Goal: Task Accomplishment & Management: Manage account settings

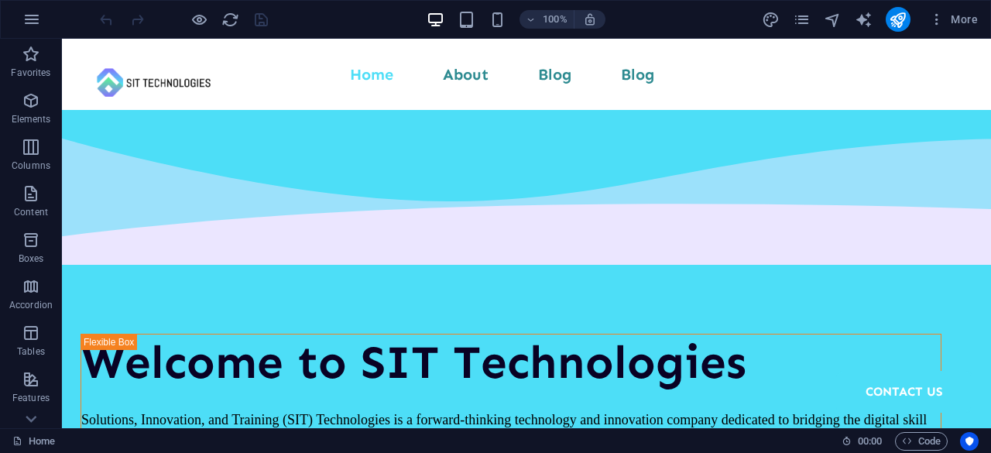
click at [0, 0] on icon "pages" at bounding box center [0, 0] width 0 height 0
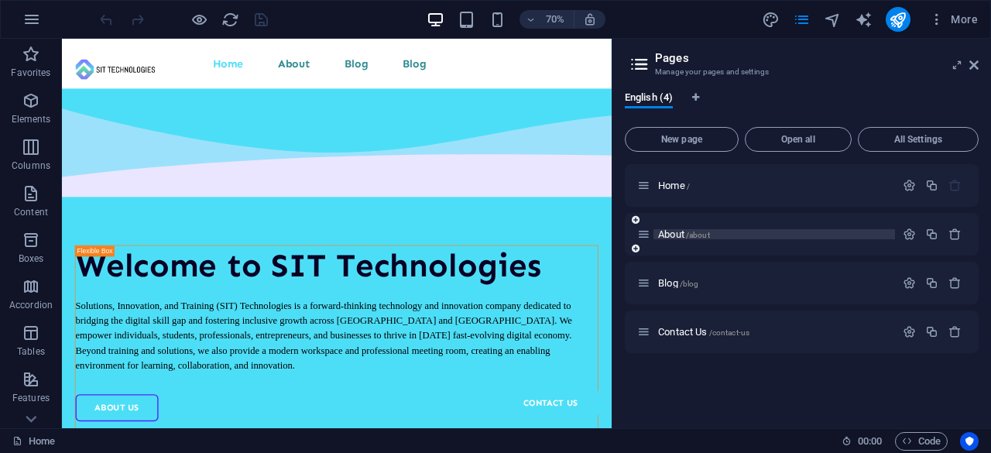
click at [712, 235] on p "About /about" at bounding box center [774, 234] width 232 height 10
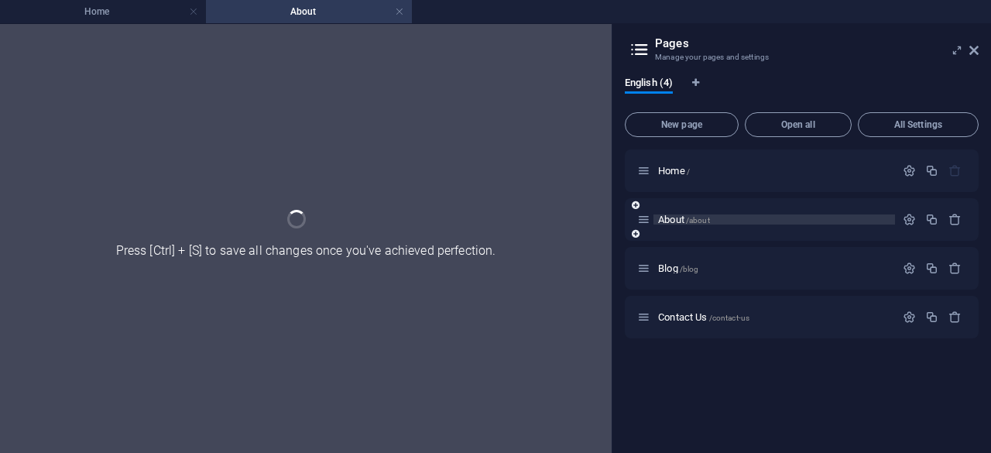
click at [712, 235] on div "About /about" at bounding box center [802, 219] width 354 height 43
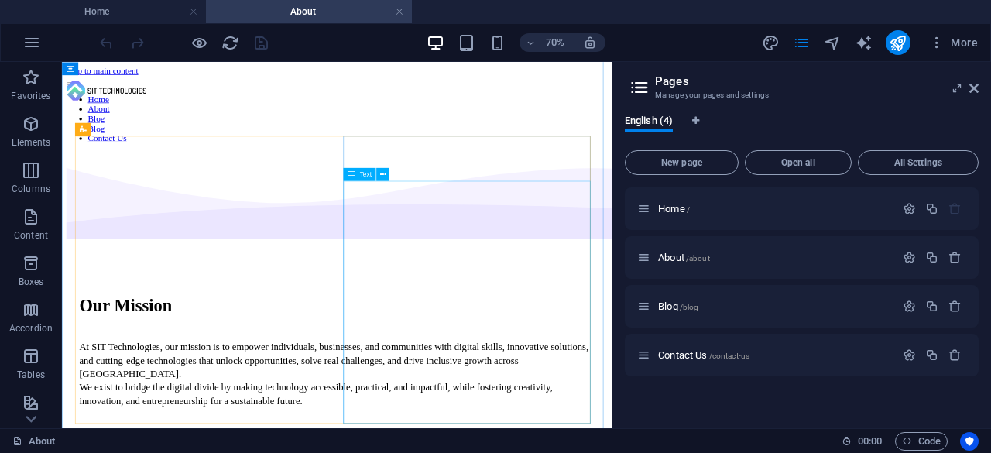
scroll to position [1162, 0]
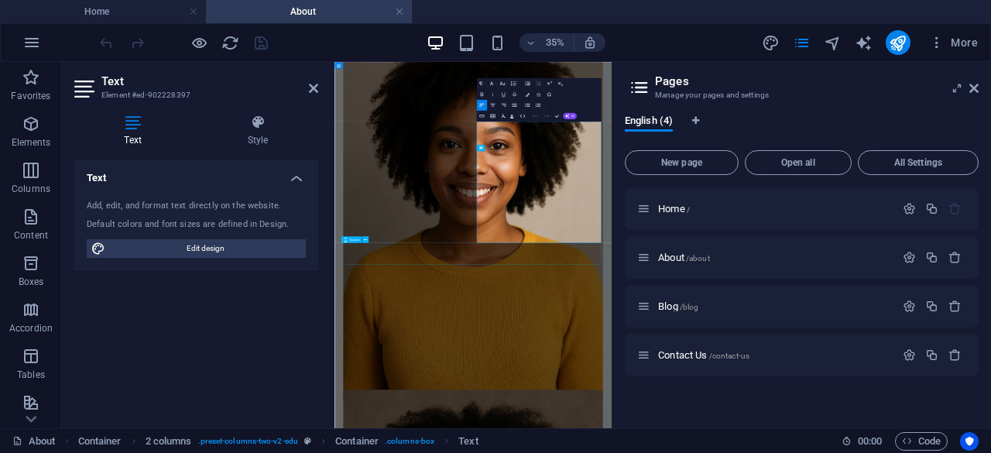
scroll to position [1164, 0]
click at [500, 80] on button "Font Size" at bounding box center [503, 83] width 10 height 11
click at [502, 82] on icon "button" at bounding box center [502, 84] width 6 height 6
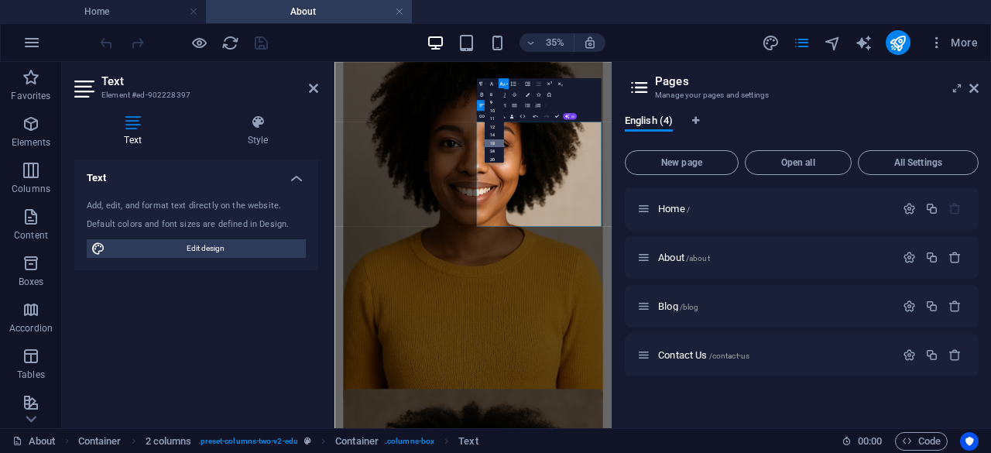
click at [493, 143] on link "18" at bounding box center [493, 143] width 19 height 9
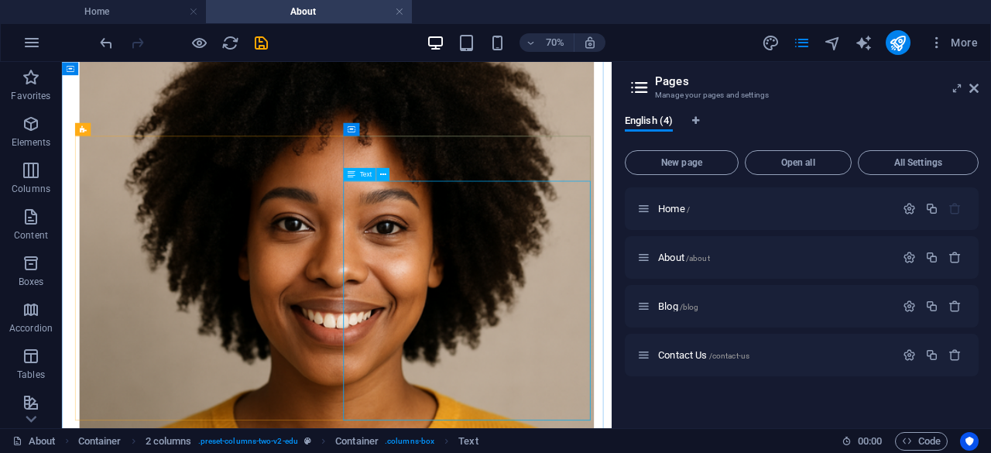
scroll to position [1239, 0]
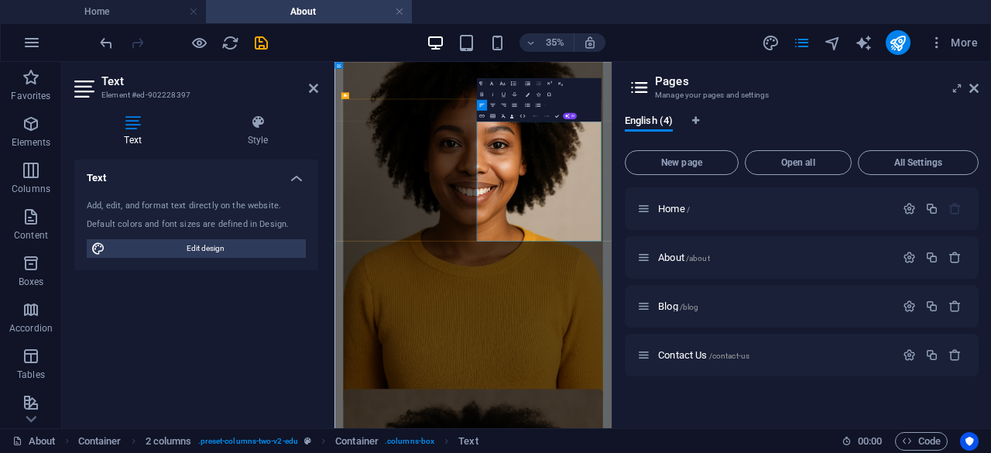
scroll to position [1087, 0]
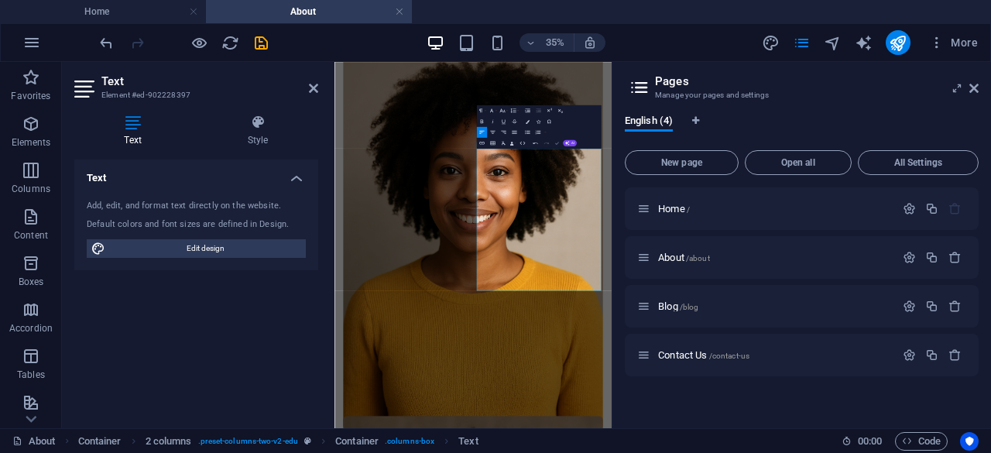
select select "multiple-waves"
select select "em"
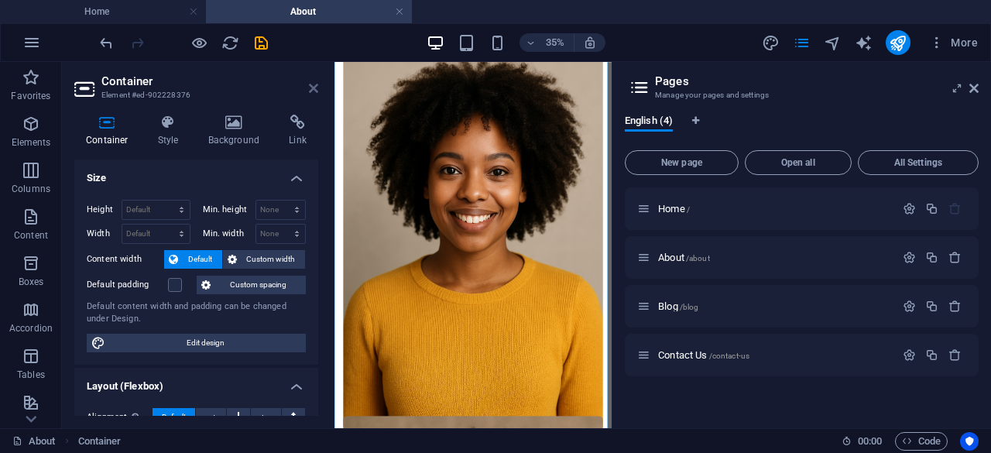
click at [310, 86] on icon at bounding box center [313, 88] width 9 height 12
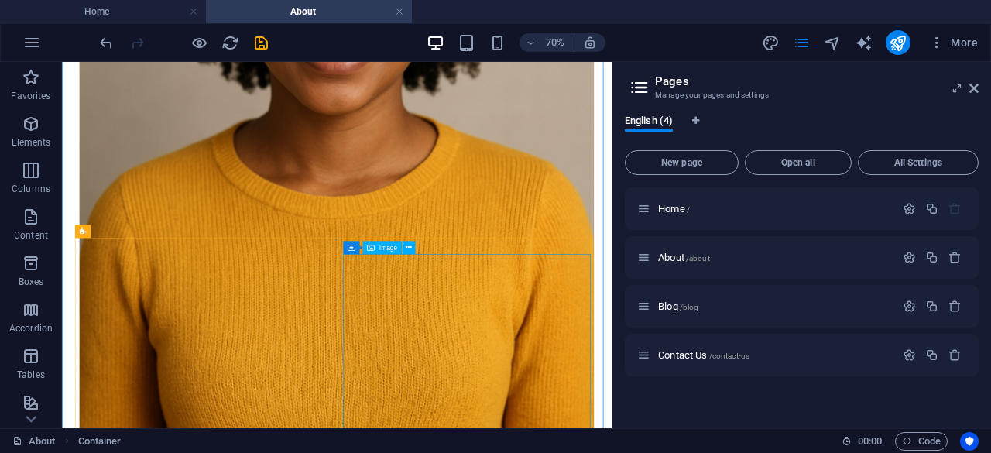
scroll to position [1704, 0]
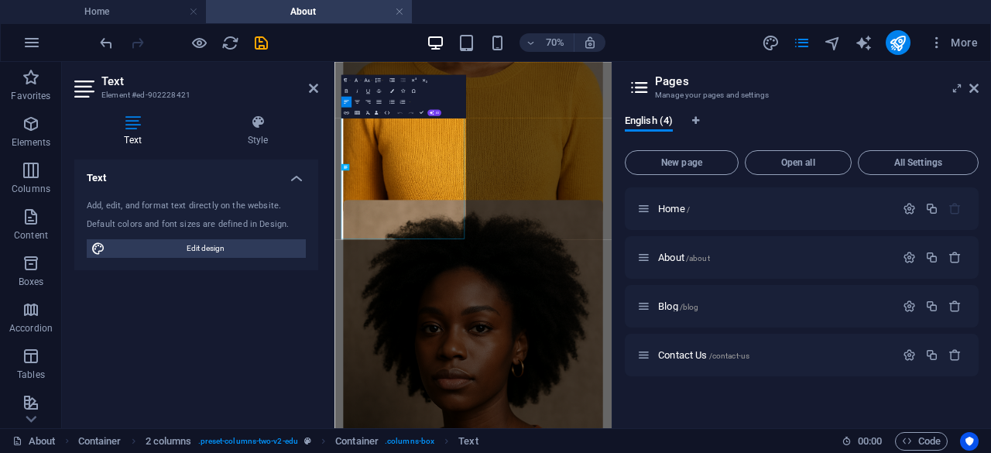
scroll to position [1706, 0]
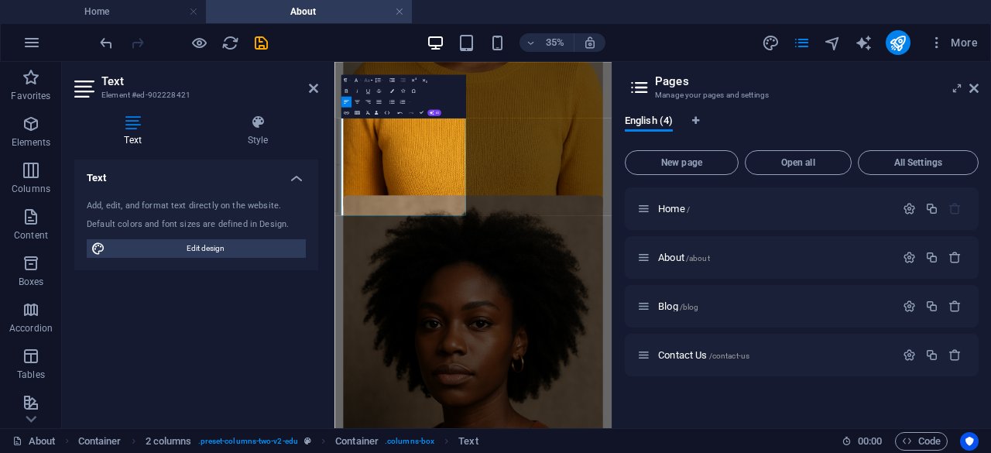
click at [369, 80] on icon "button" at bounding box center [366, 80] width 5 height 4
click at [358, 140] on link "18" at bounding box center [358, 140] width 19 height 9
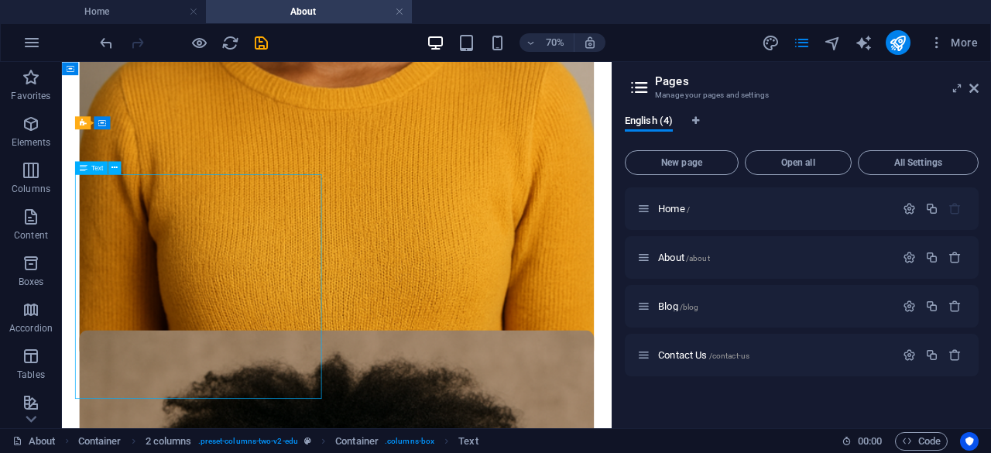
drag, startPoint x: 80, startPoint y: 247, endPoint x: 92, endPoint y: 251, distance: 13.0
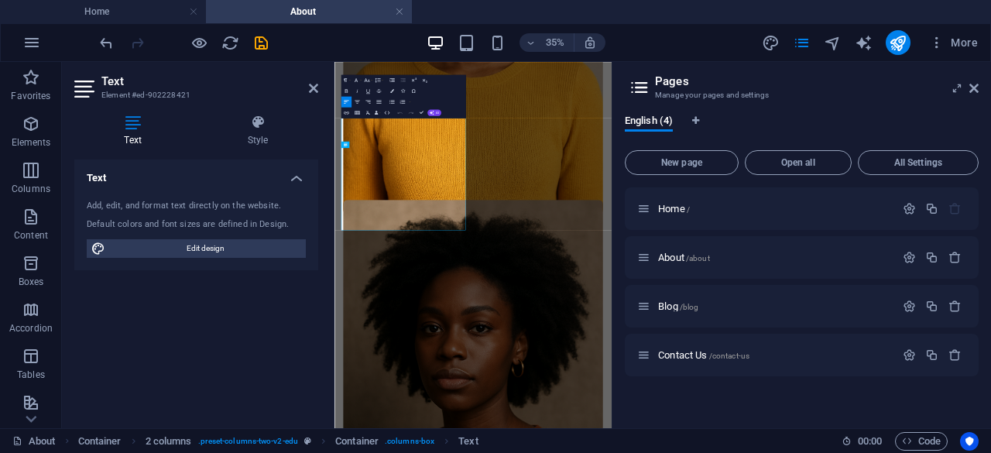
scroll to position [1706, 0]
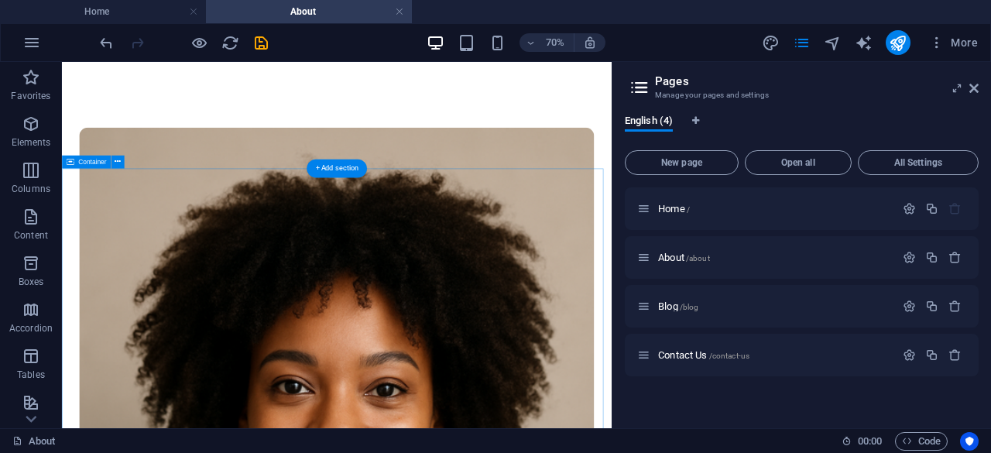
scroll to position [1162, 0]
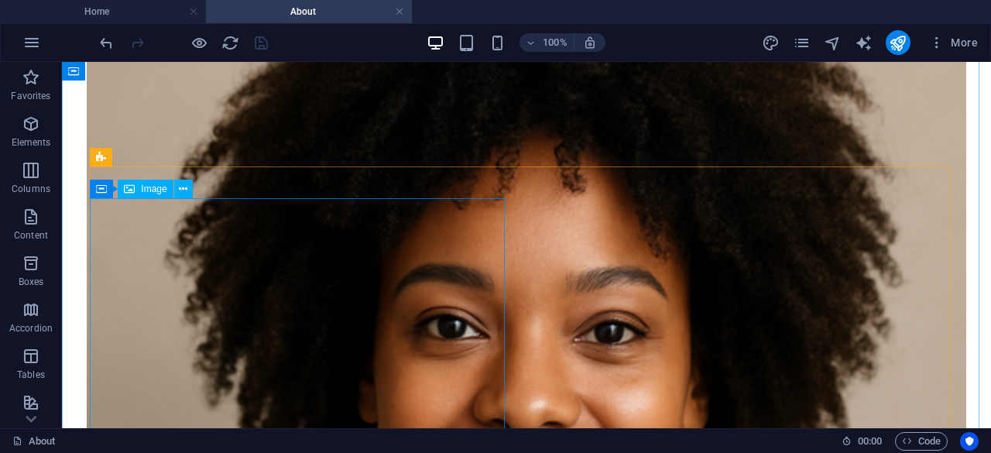
scroll to position [1259, 0]
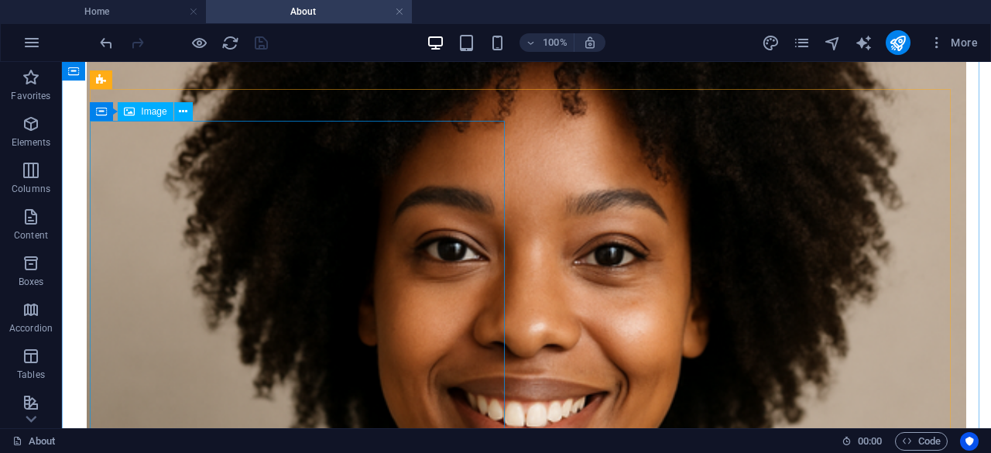
select select "px"
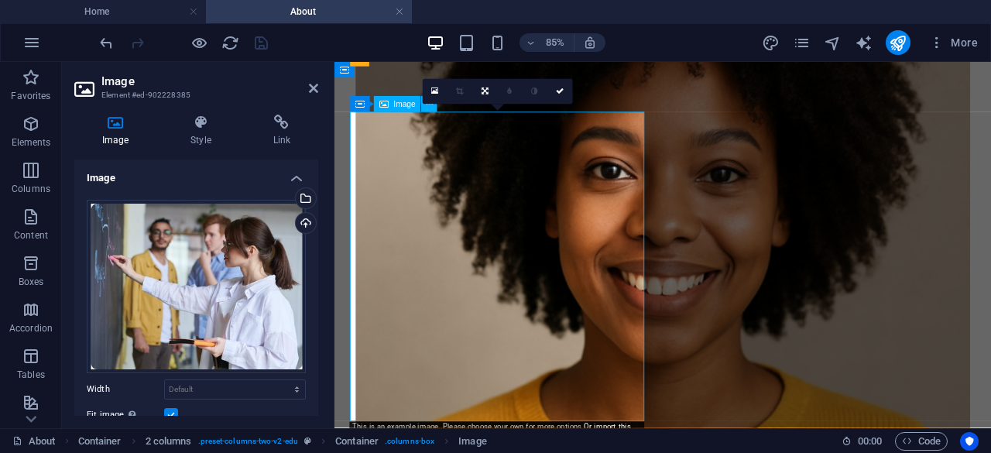
scroll to position [1256, 0]
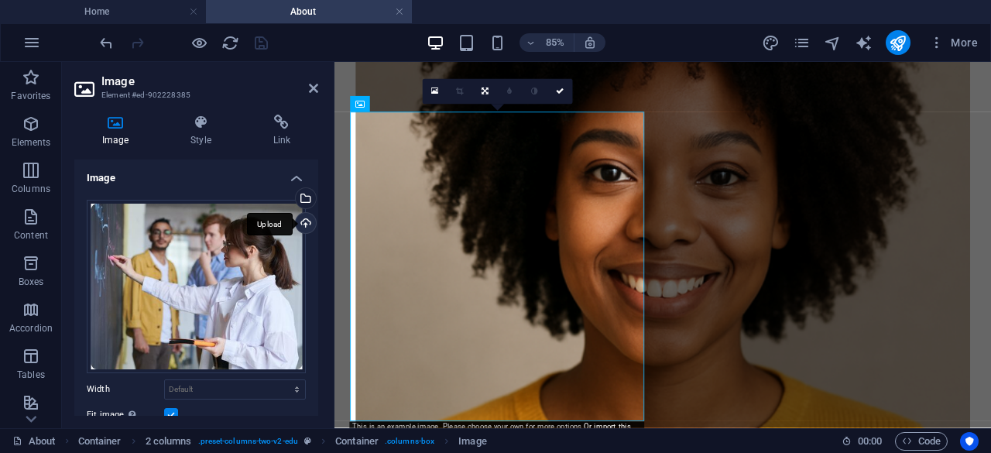
click at [301, 223] on div "Upload" at bounding box center [304, 224] width 23 height 23
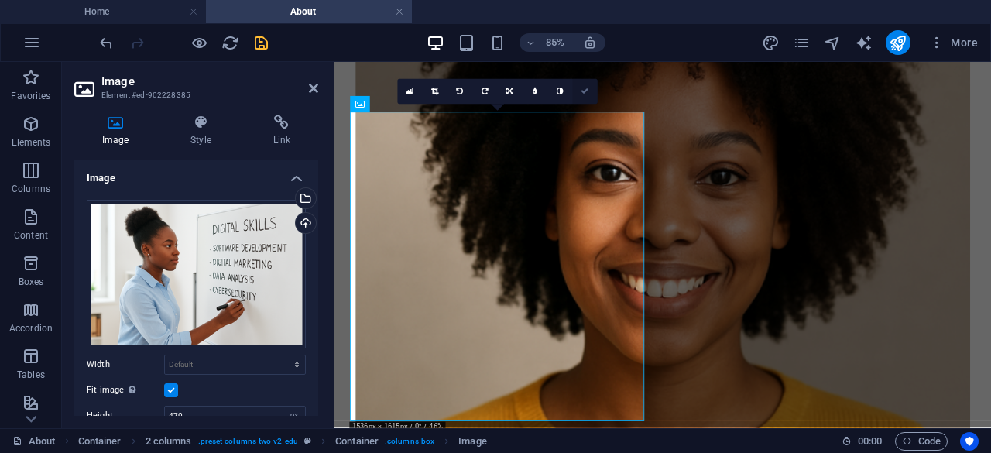
click at [586, 88] on icon at bounding box center [585, 92] width 8 height 8
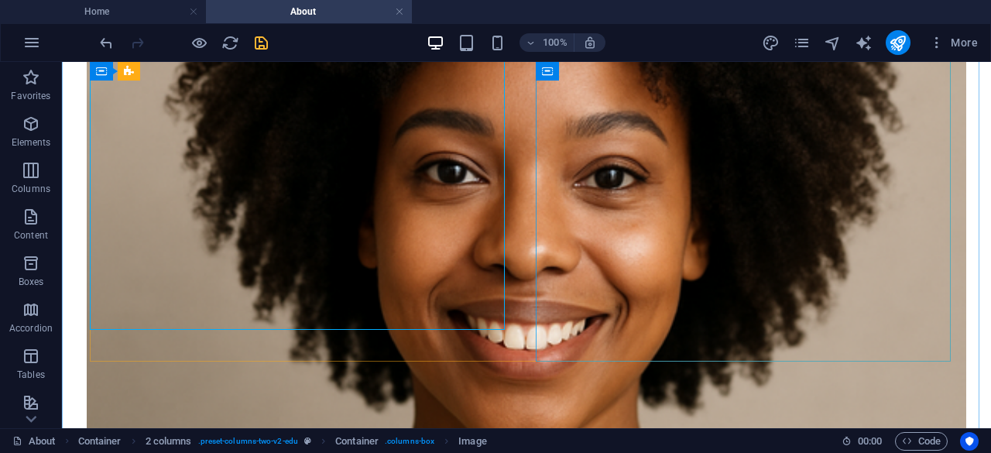
scroll to position [1414, 0]
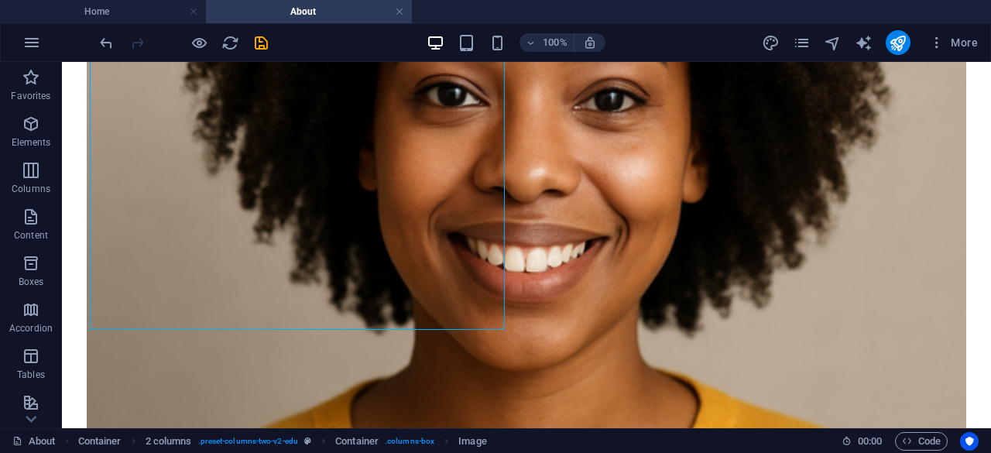
drag, startPoint x: 264, startPoint y: 46, endPoint x: 287, endPoint y: 53, distance: 24.5
click at [263, 47] on icon "save" at bounding box center [261, 43] width 18 height 18
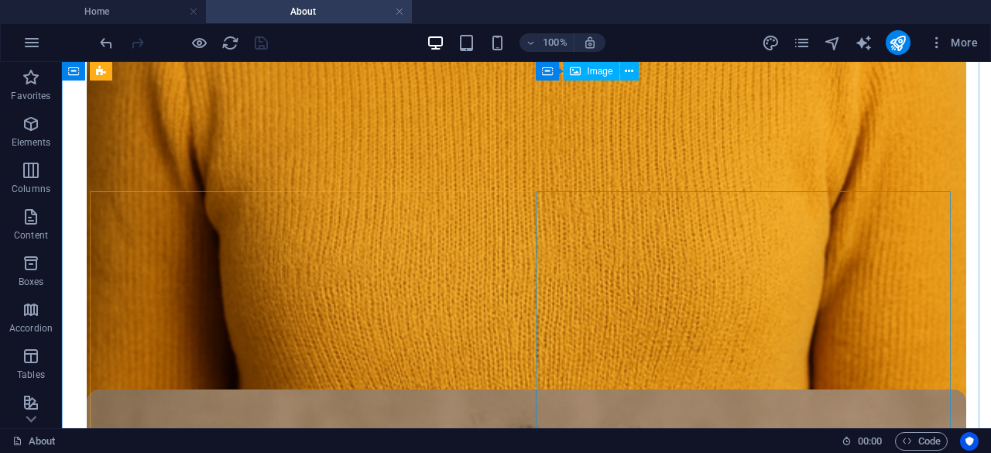
scroll to position [1647, 0]
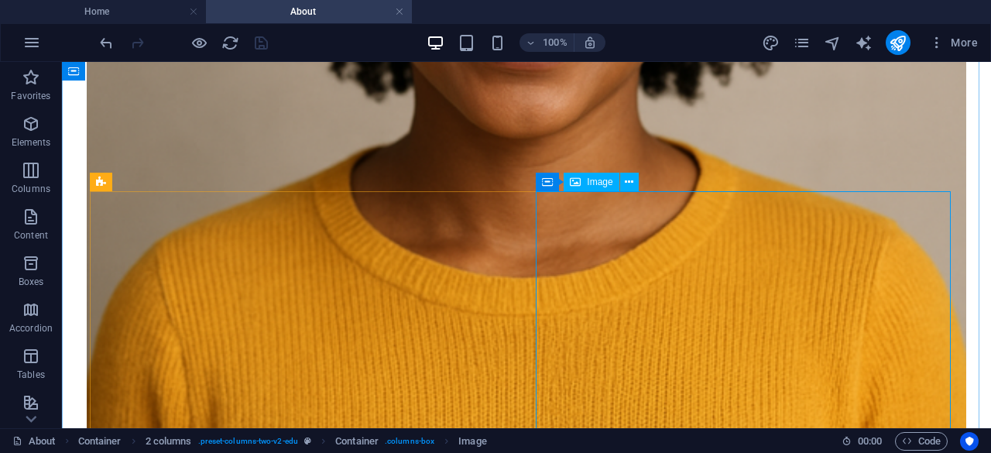
select select "px"
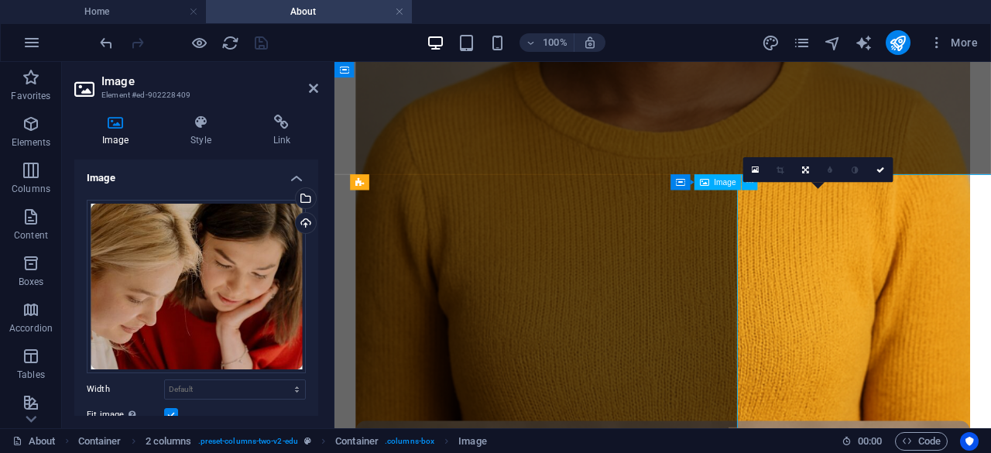
scroll to position [1644, 0]
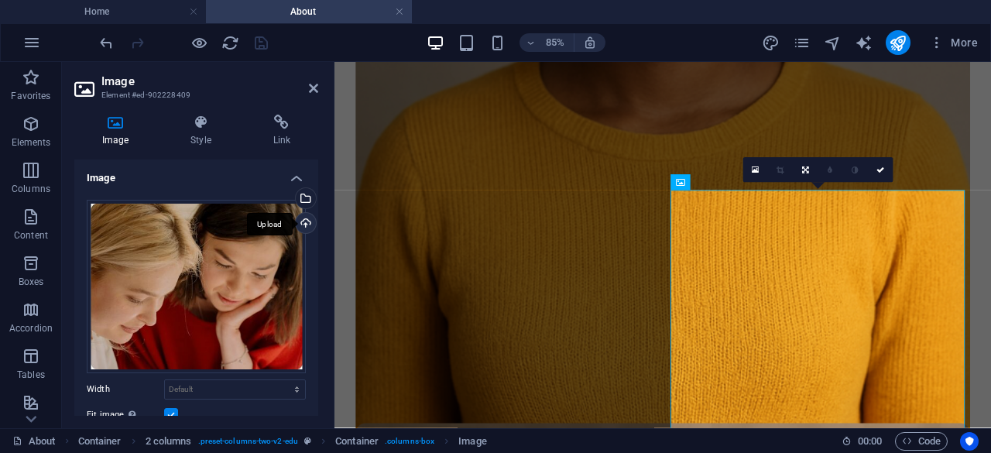
click at [307, 222] on div "Upload" at bounding box center [304, 224] width 23 height 23
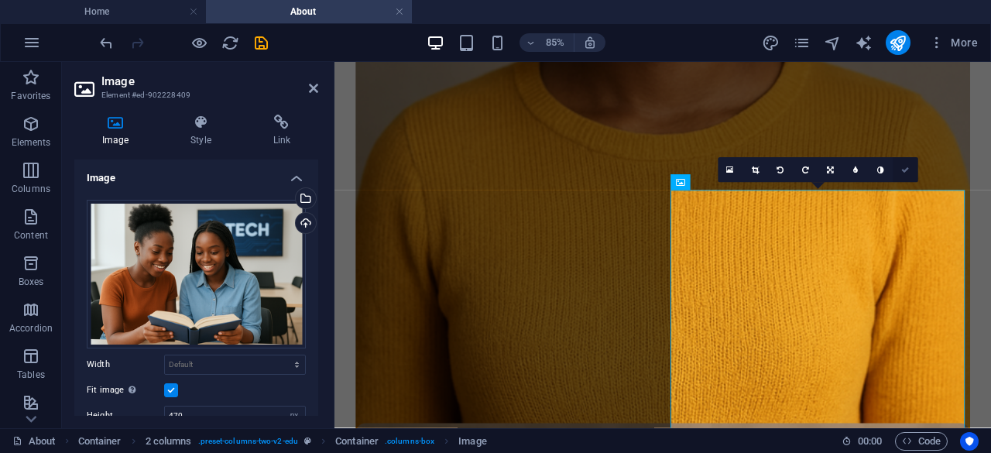
click at [907, 170] on icon at bounding box center [906, 170] width 8 height 8
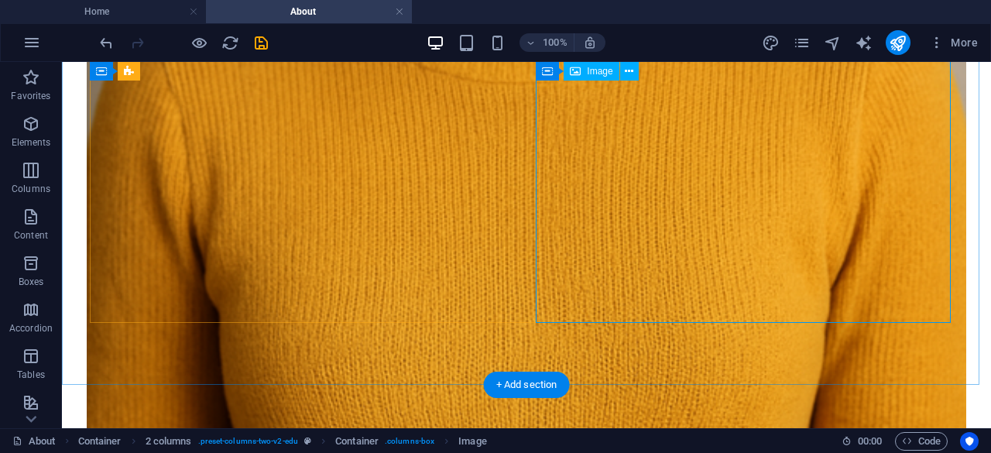
scroll to position [1492, 0]
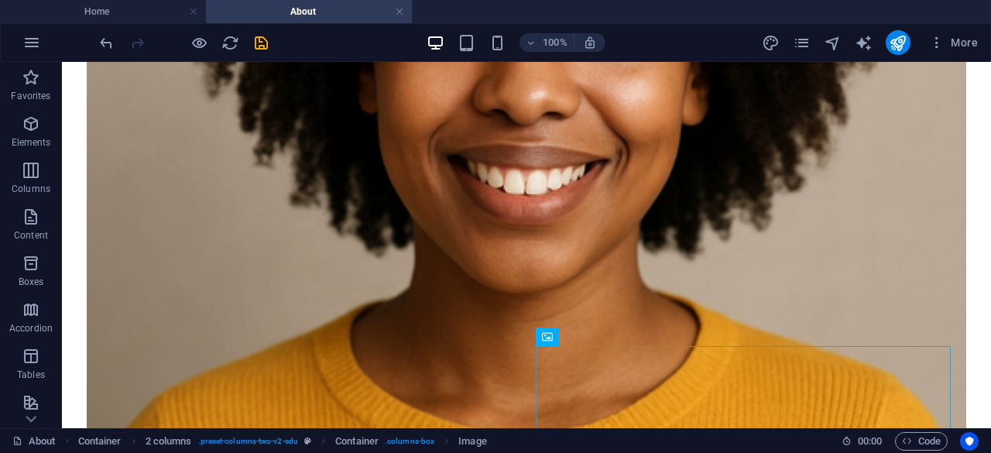
click at [249, 51] on div at bounding box center [183, 42] width 173 height 25
click at [265, 43] on icon "save" at bounding box center [261, 43] width 18 height 18
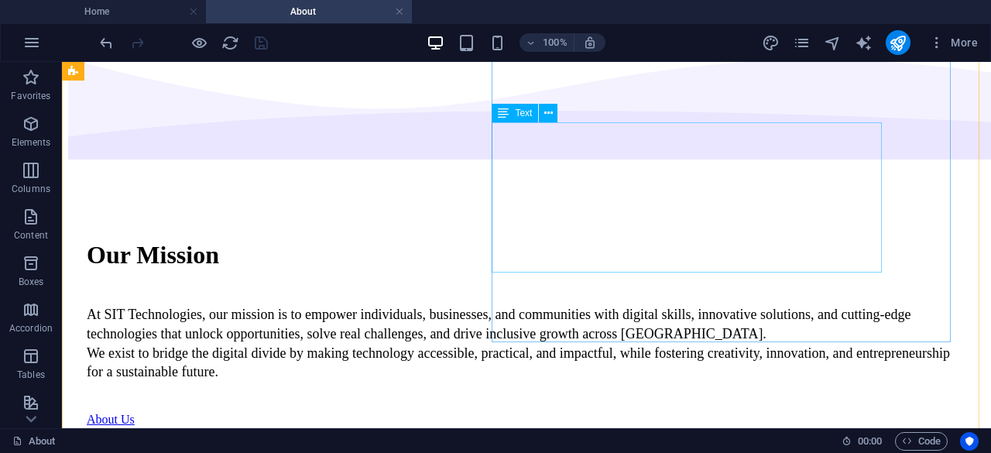
scroll to position [0, 0]
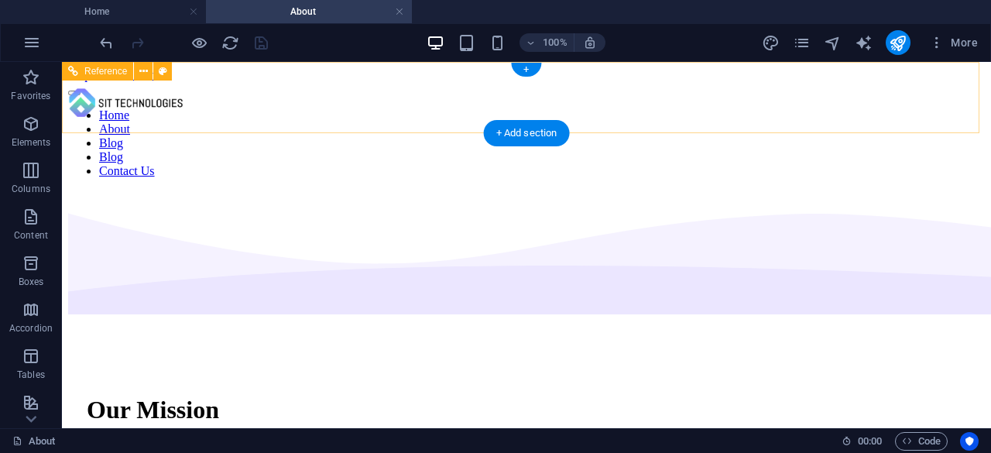
click at [546, 108] on nav "Home About Blog Blog Contact Us" at bounding box center [526, 143] width 917 height 70
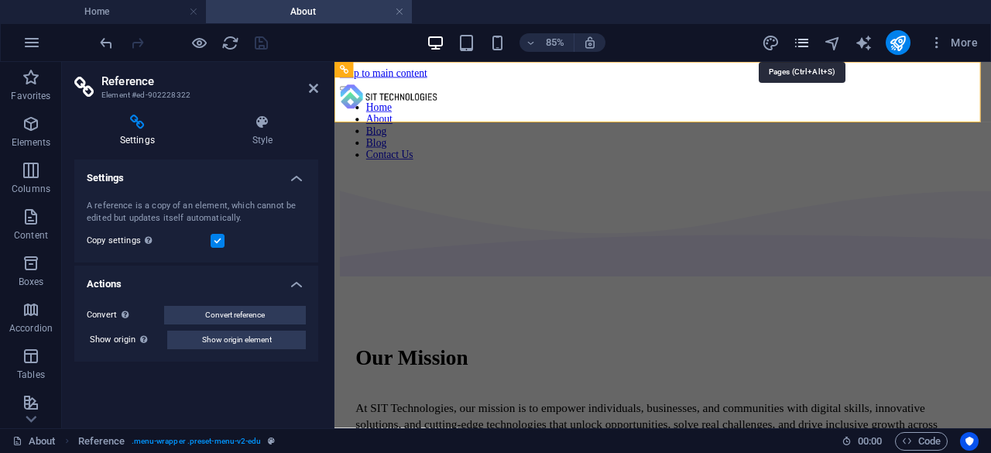
click at [807, 42] on icon "pages" at bounding box center [802, 43] width 18 height 18
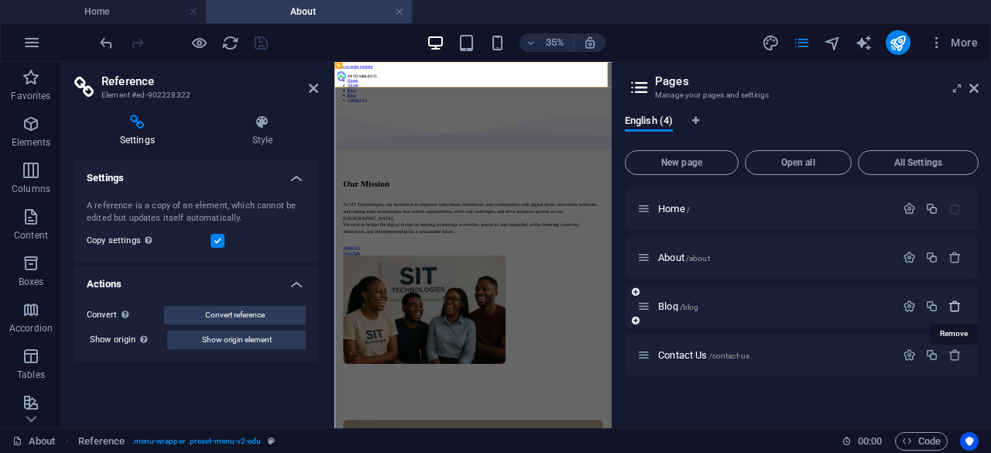
click at [958, 304] on icon "button" at bounding box center [955, 306] width 13 height 13
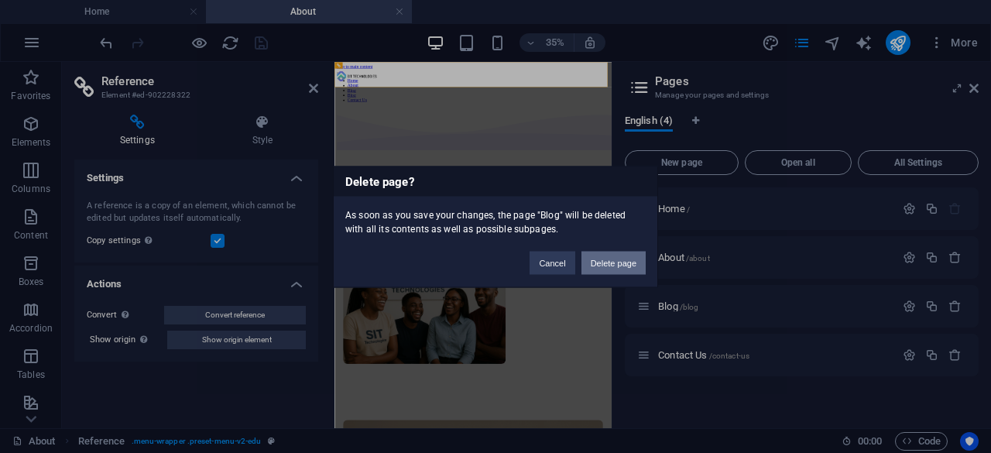
click at [623, 262] on button "Delete page" at bounding box center [614, 262] width 64 height 23
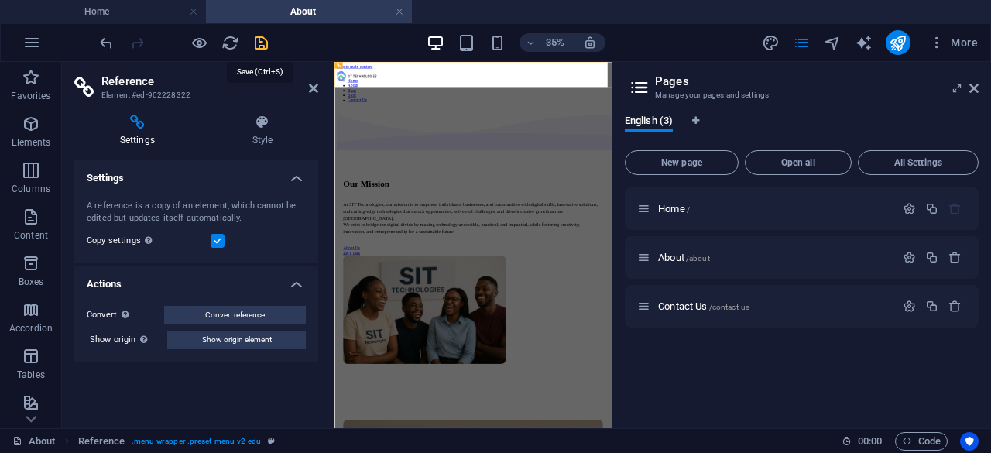
click at [260, 42] on icon "save" at bounding box center [261, 43] width 18 height 18
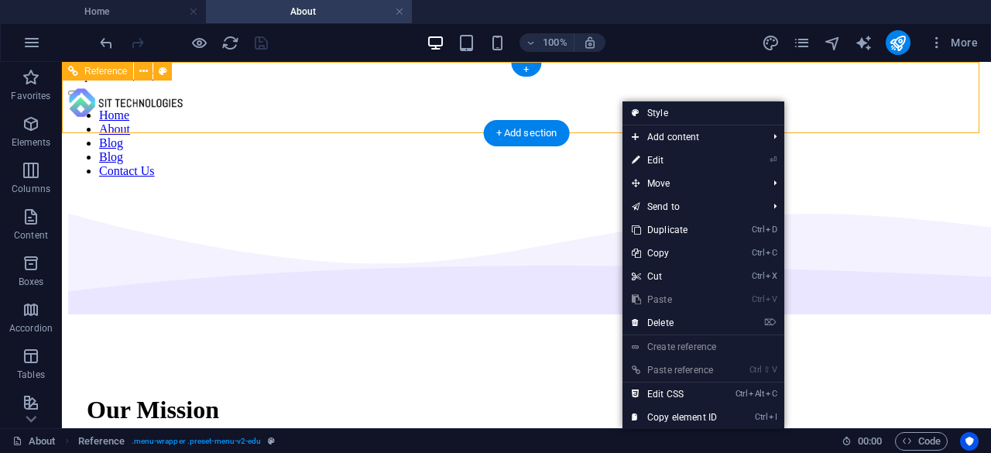
click at [606, 108] on nav "Home About Blog Blog Contact Us" at bounding box center [526, 143] width 917 height 70
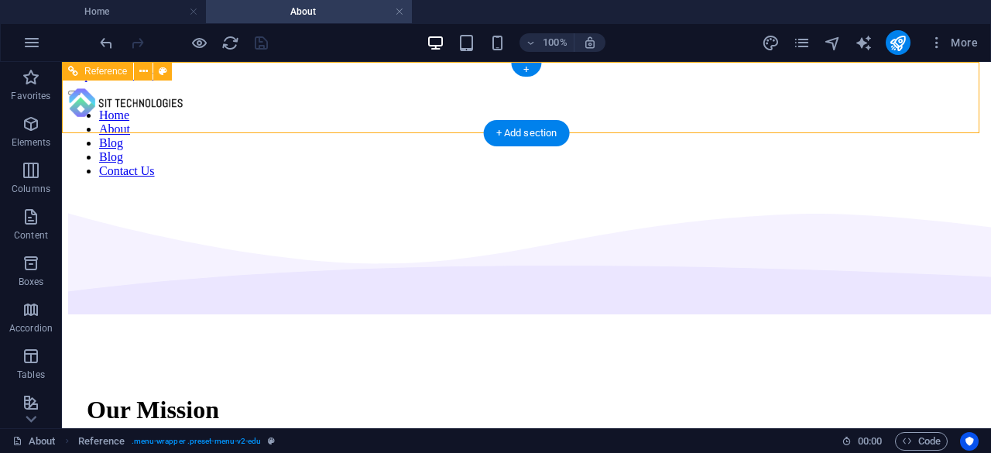
click at [606, 108] on nav "Home About Blog Blog Contact Us" at bounding box center [526, 143] width 917 height 70
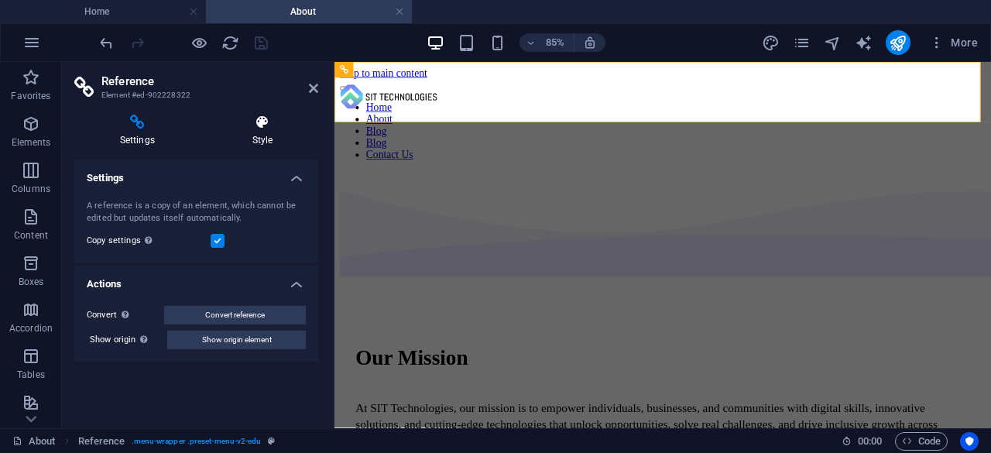
click at [242, 132] on h4 "Style" at bounding box center [263, 131] width 112 height 33
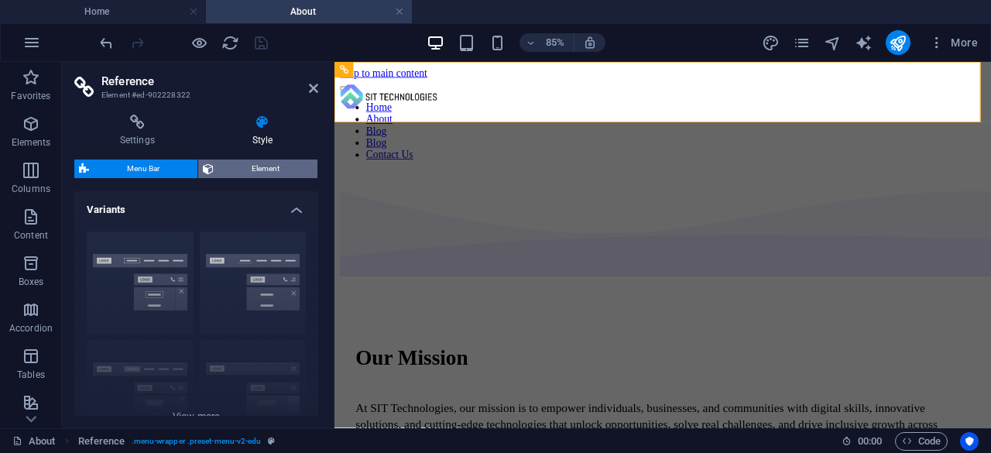
click at [238, 165] on span "Element" at bounding box center [265, 169] width 94 height 19
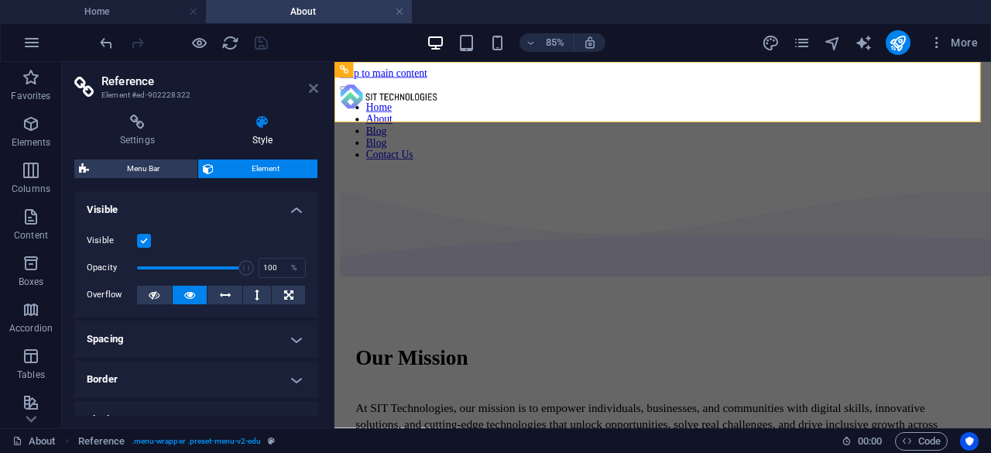
click at [313, 92] on icon at bounding box center [313, 88] width 9 height 12
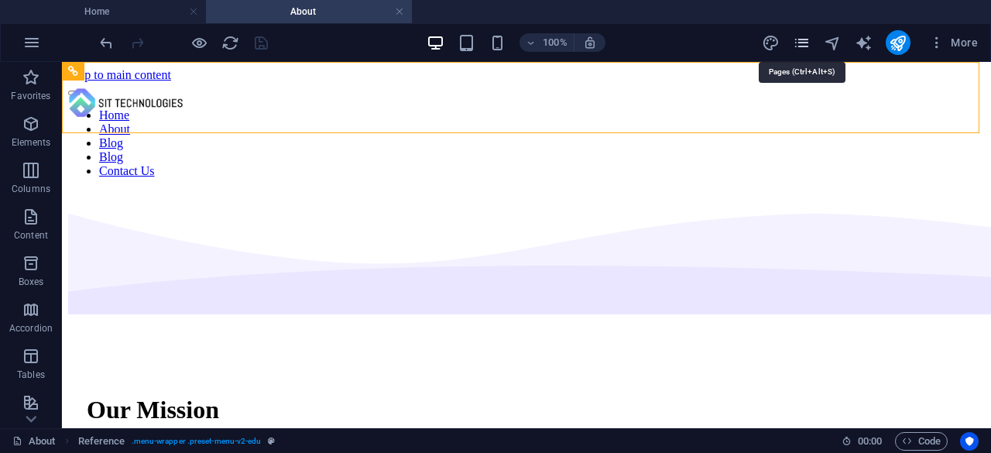
click at [803, 42] on icon "pages" at bounding box center [802, 43] width 18 height 18
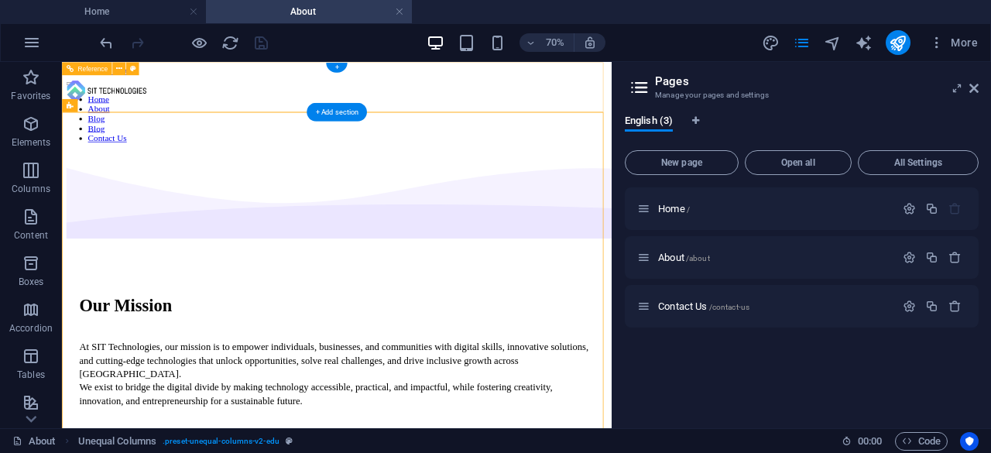
click at [568, 108] on nav "Home About Blog Blog Contact Us" at bounding box center [454, 143] width 773 height 70
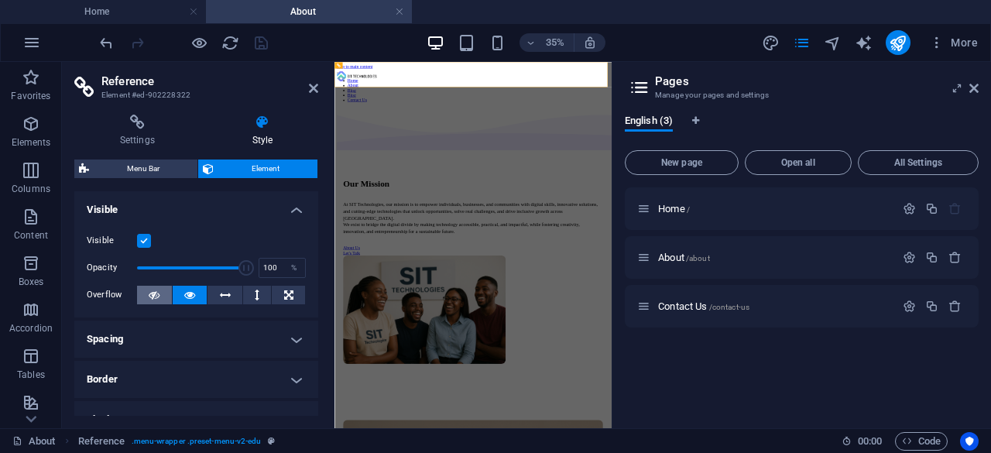
click at [143, 290] on button at bounding box center [154, 295] width 35 height 19
click at [186, 292] on icon at bounding box center [189, 295] width 11 height 19
click at [265, 34] on icon "save" at bounding box center [261, 43] width 18 height 18
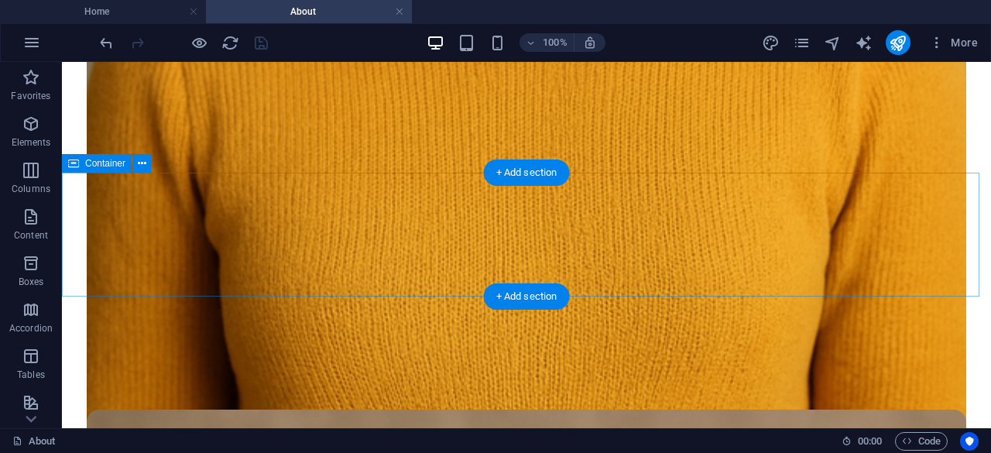
scroll to position [1549, 0]
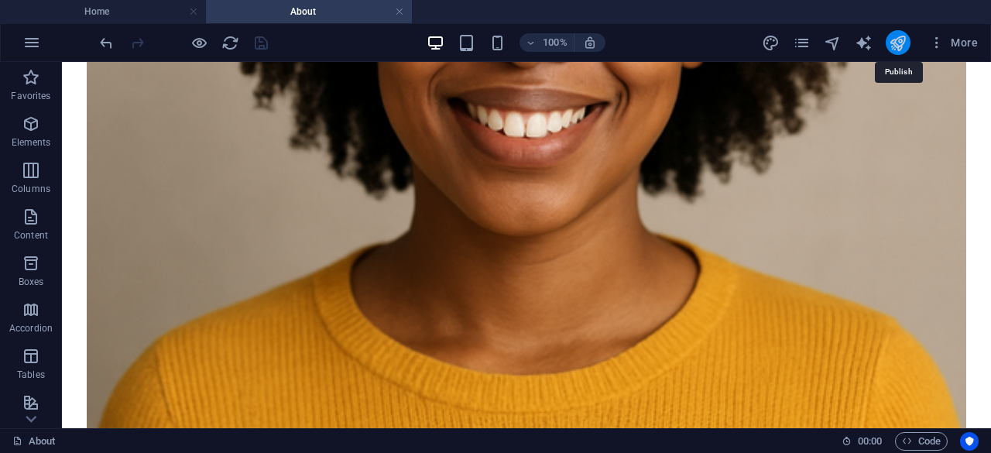
click at [900, 46] on icon "publish" at bounding box center [898, 43] width 18 height 18
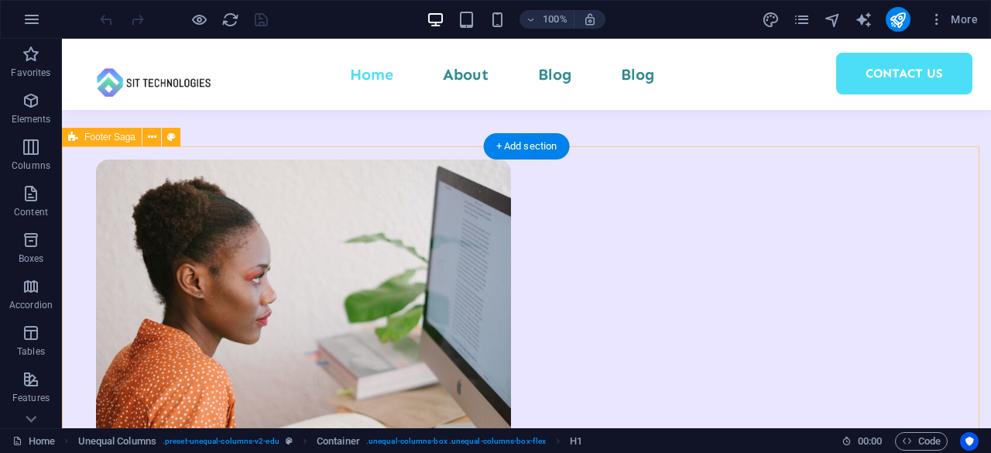
scroll to position [2771, 0]
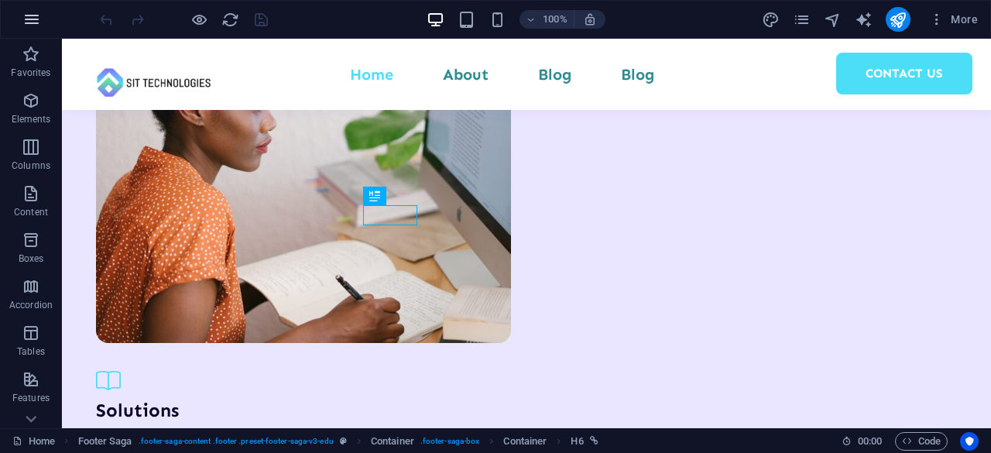
click at [29, 17] on icon "button" at bounding box center [31, 19] width 19 height 19
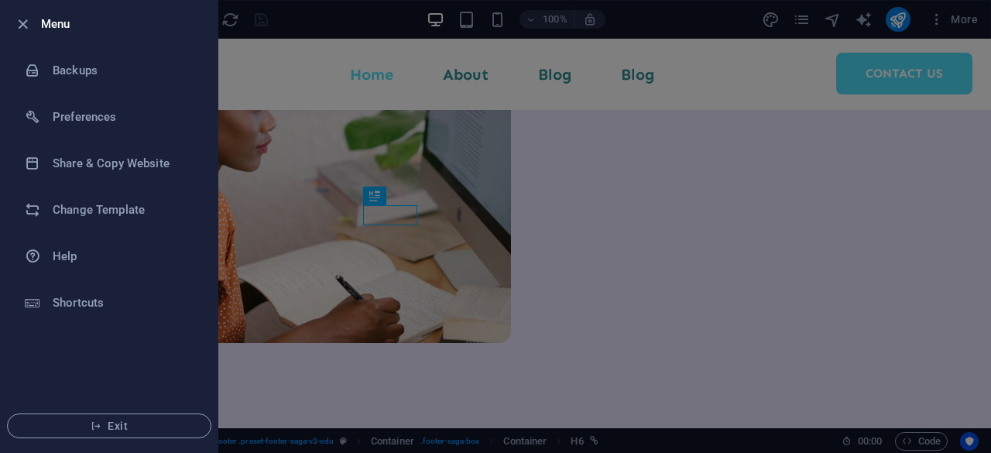
click at [351, 238] on div at bounding box center [495, 226] width 991 height 453
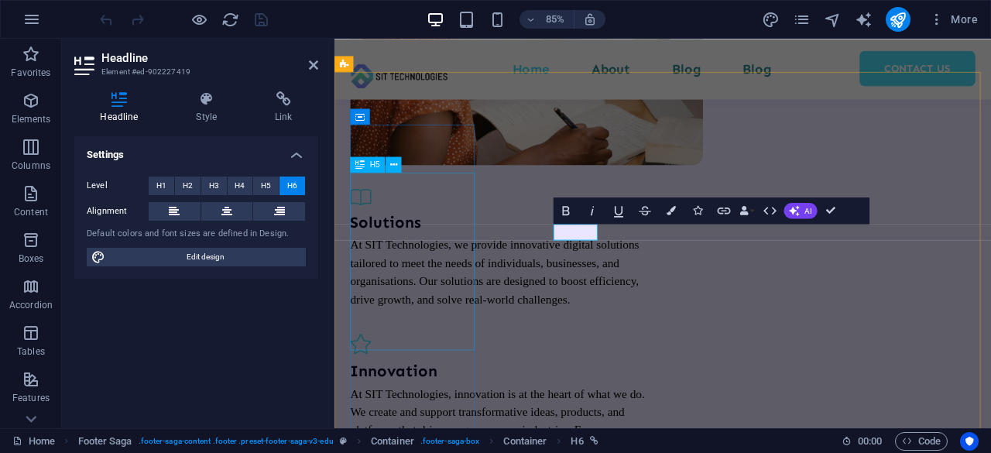
scroll to position [2822, 0]
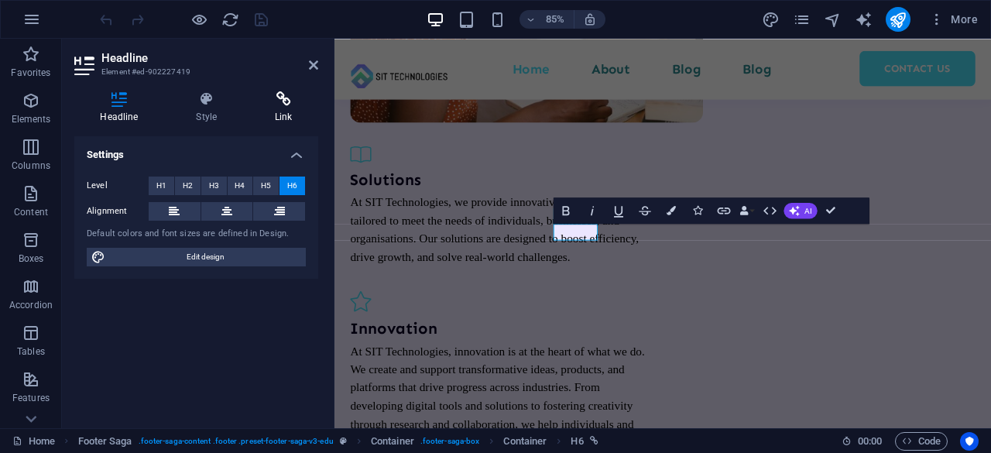
click at [288, 103] on icon at bounding box center [283, 98] width 69 height 15
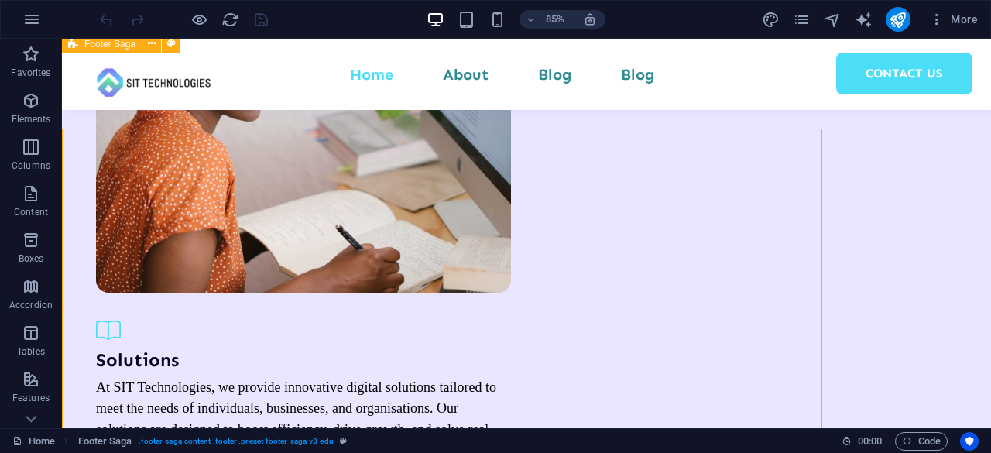
scroll to position [2771, 0]
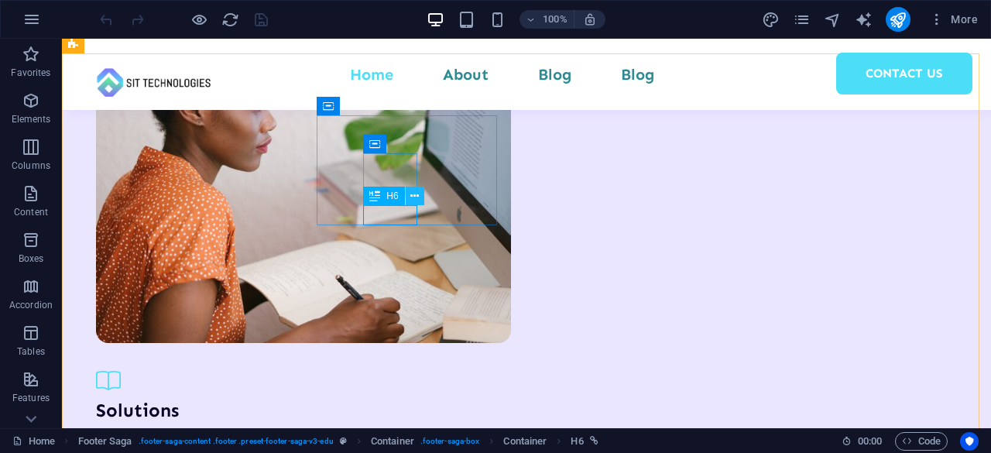
click at [414, 197] on icon at bounding box center [414, 196] width 9 height 16
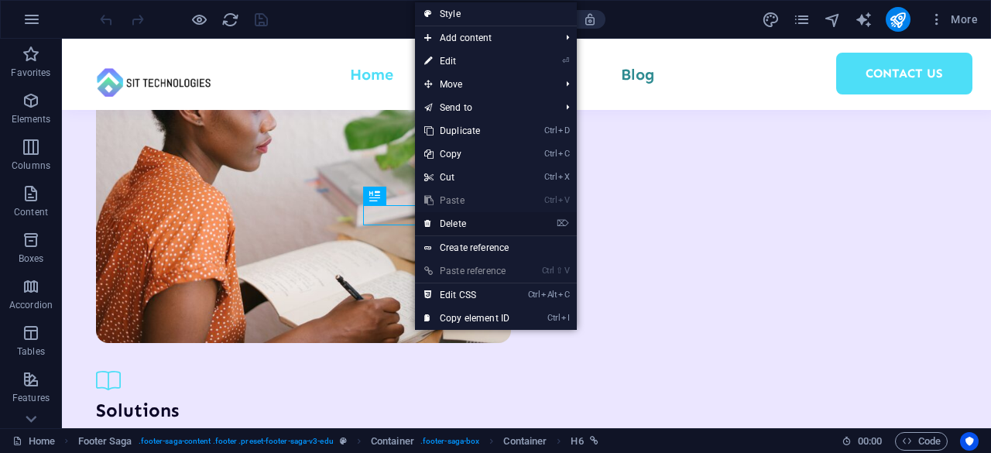
click at [457, 219] on link "⌦ Delete" at bounding box center [467, 223] width 104 height 23
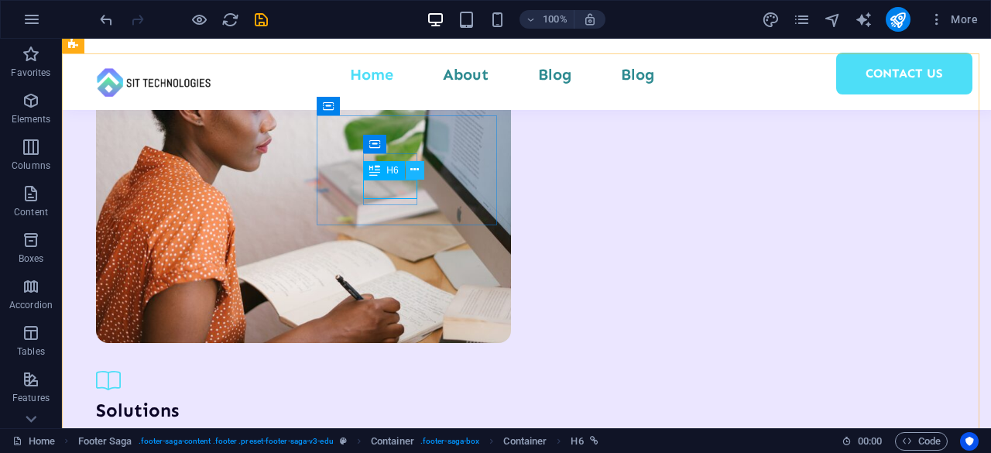
click at [414, 171] on icon at bounding box center [414, 170] width 9 height 16
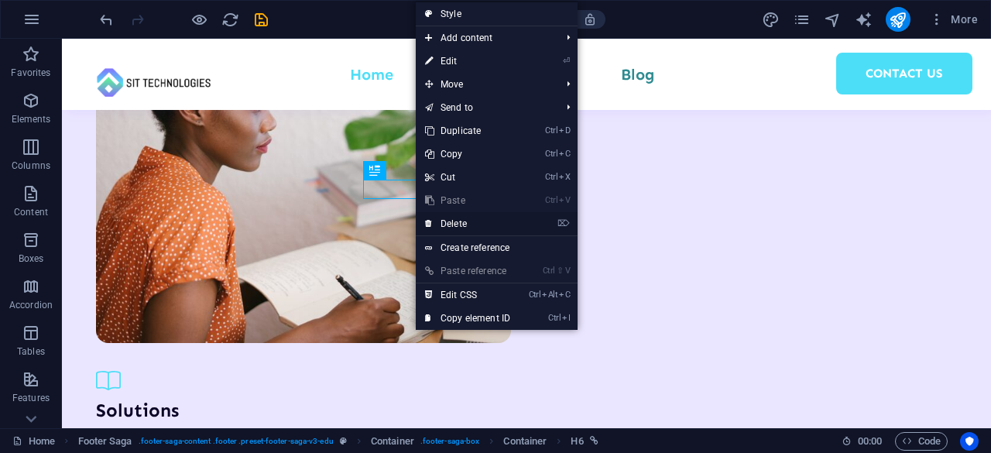
click at [462, 226] on link "⌦ Delete" at bounding box center [468, 223] width 104 height 23
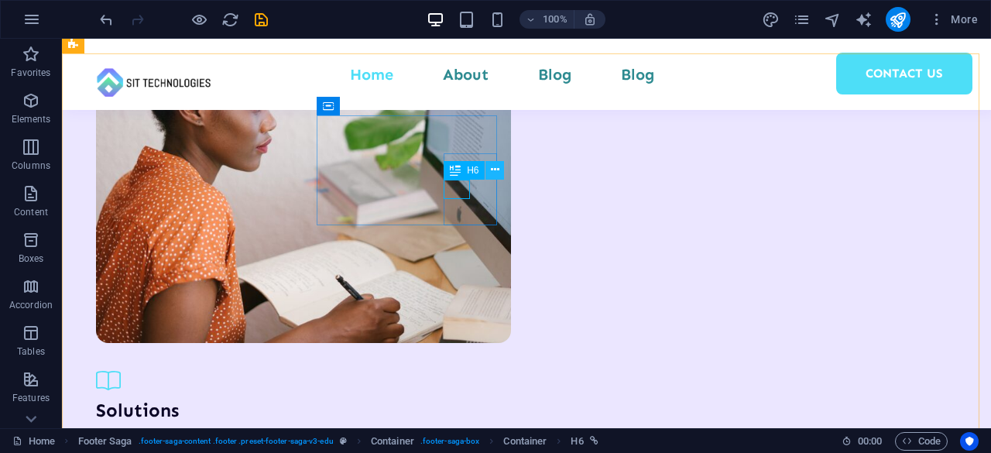
click at [489, 173] on button at bounding box center [495, 170] width 19 height 19
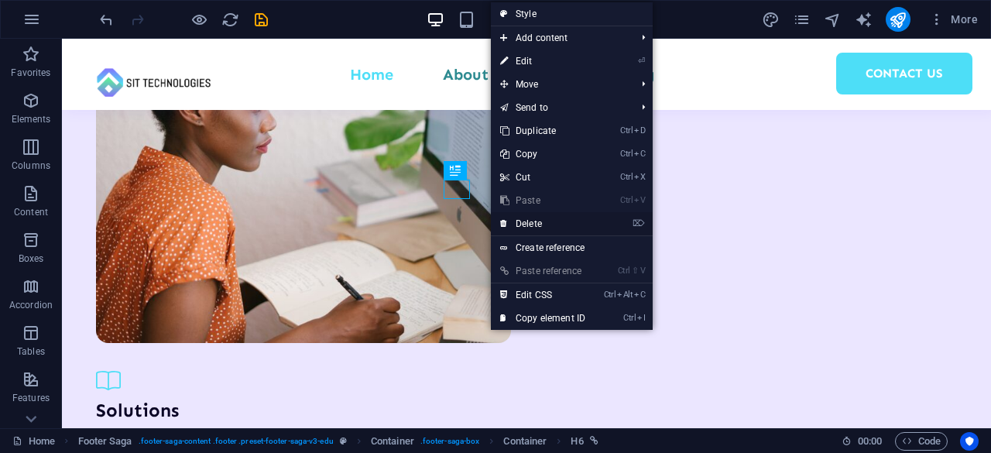
click at [531, 219] on link "⌦ Delete" at bounding box center [543, 223] width 104 height 23
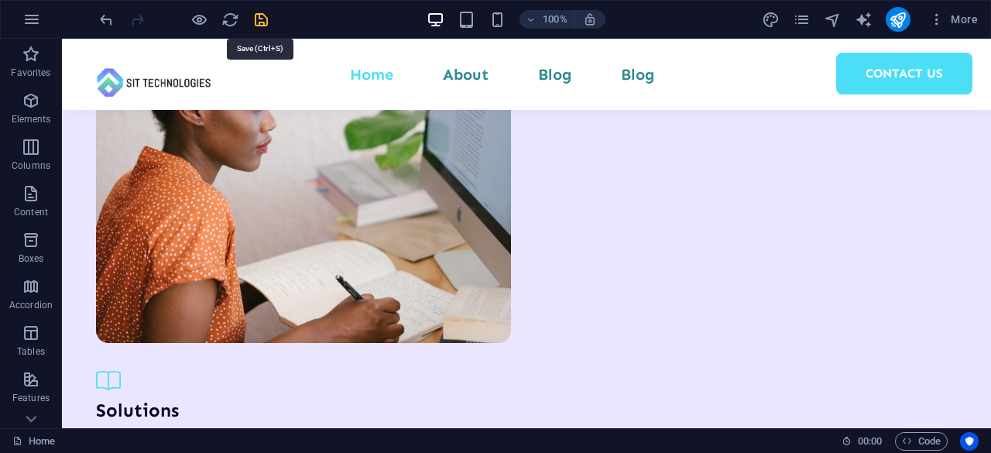
click at [265, 16] on icon "save" at bounding box center [261, 20] width 18 height 18
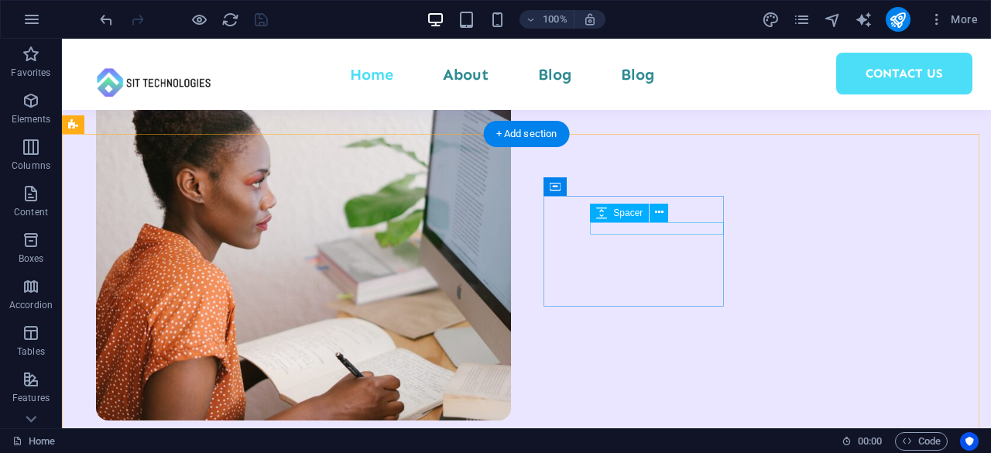
scroll to position [2681, 0]
